Goal: Book appointment/travel/reservation

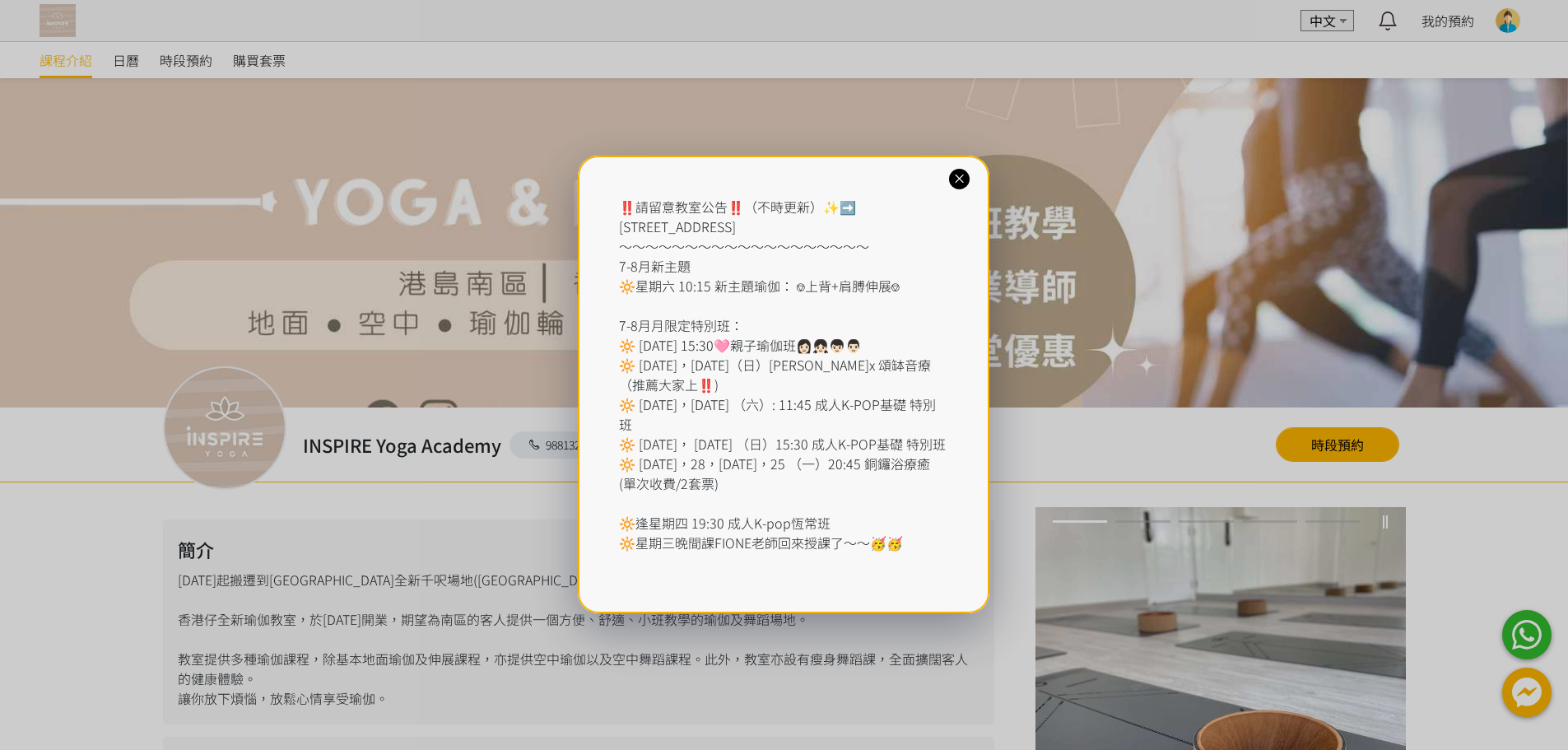
click at [961, 187] on icon at bounding box center [960, 179] width 16 height 16
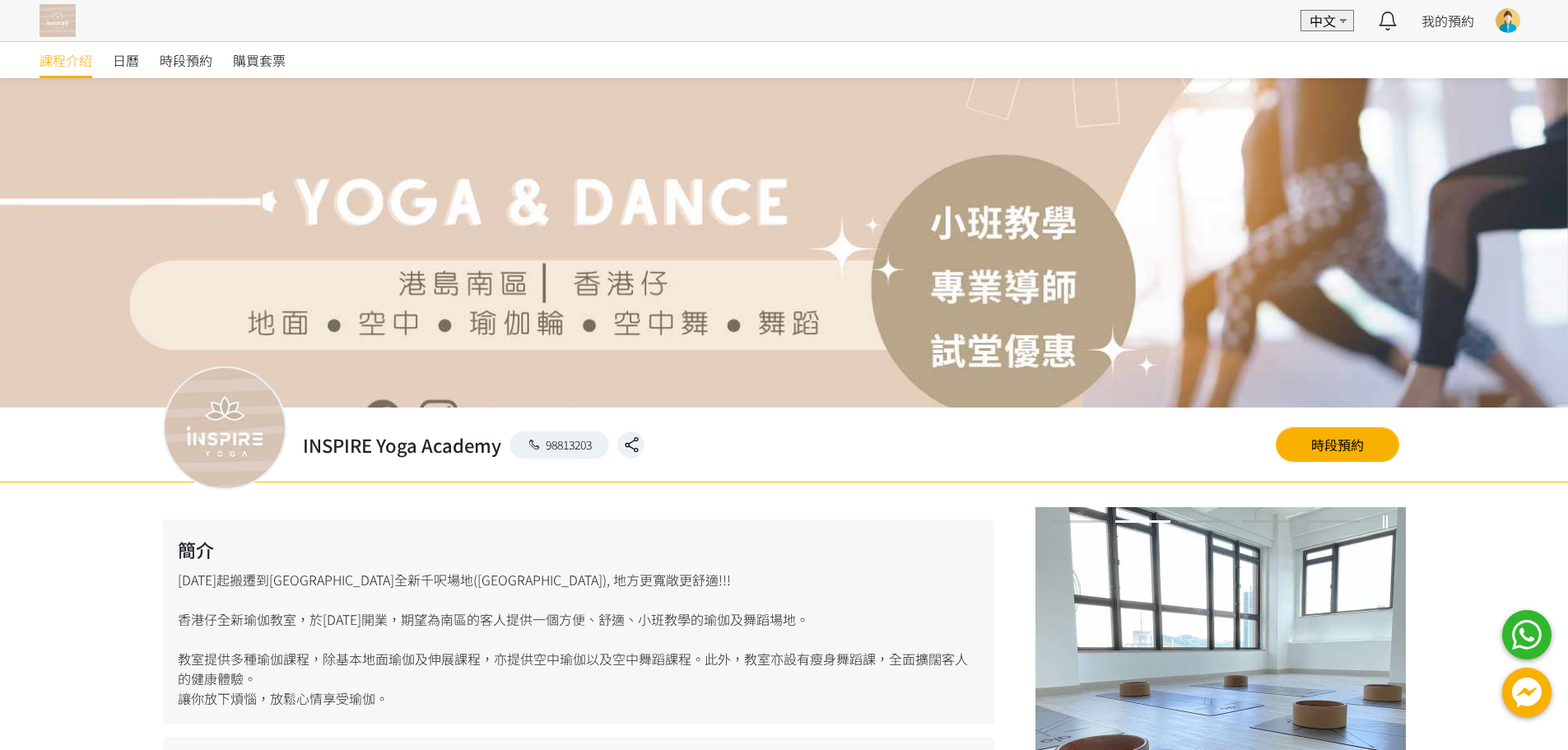
click at [1328, 423] on div "INSPIRE Yoga Academy 98813203 INSPIRE Yoga Academy 時段預約" at bounding box center [785, 444] width 1243 height 74
click at [1324, 455] on link "時段預約" at bounding box center [1338, 444] width 124 height 35
